Goal: Navigation & Orientation: Go to known website

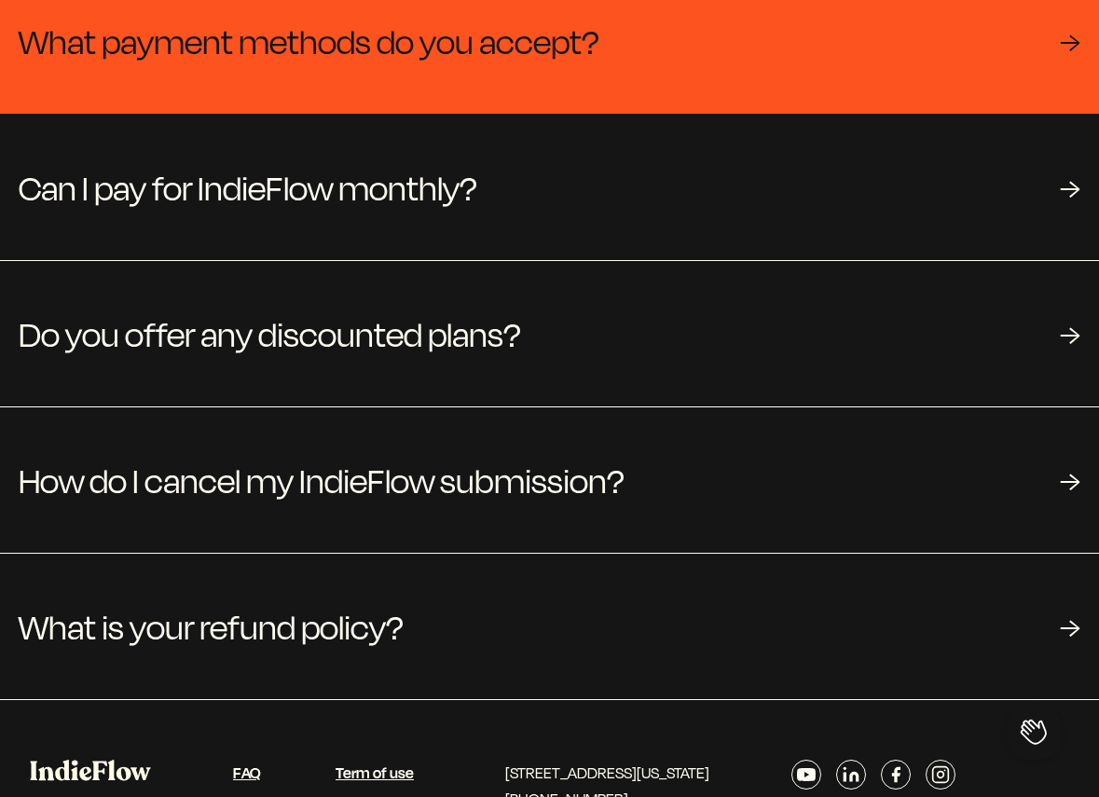
scroll to position [358, 0]
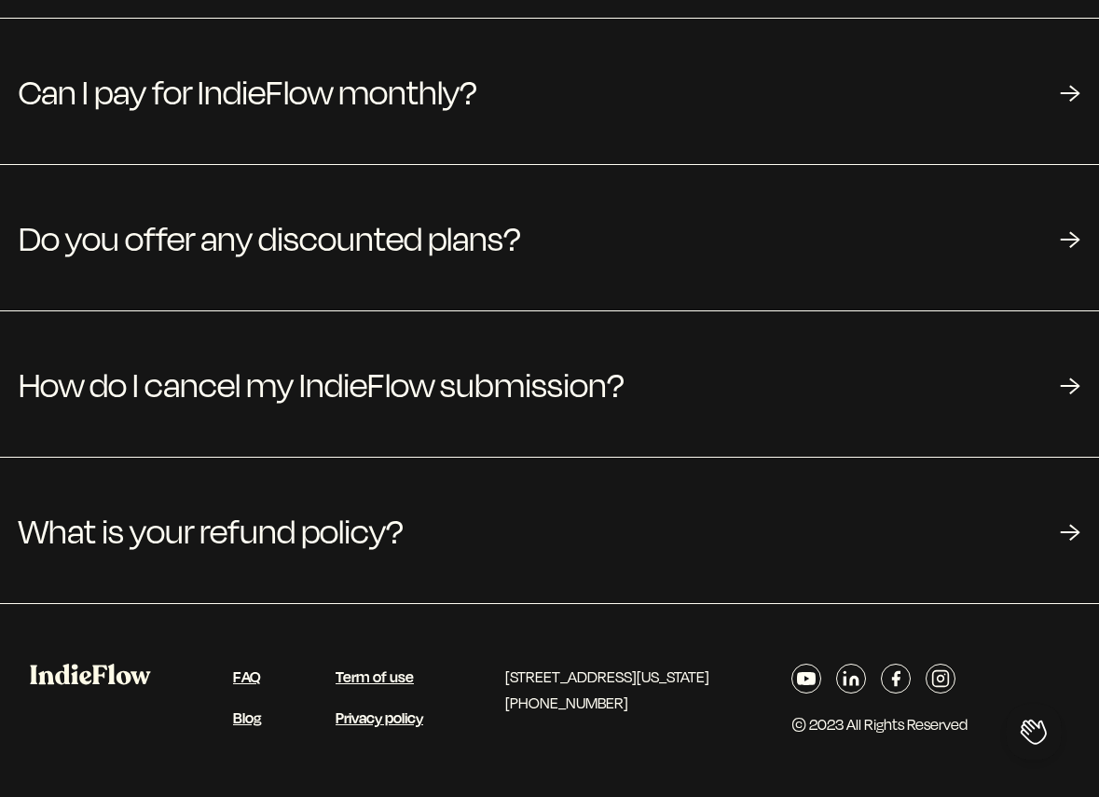
click at [950, 680] on icon at bounding box center [940, 678] width 19 height 19
